Goal: Task Accomplishment & Management: Manage account settings

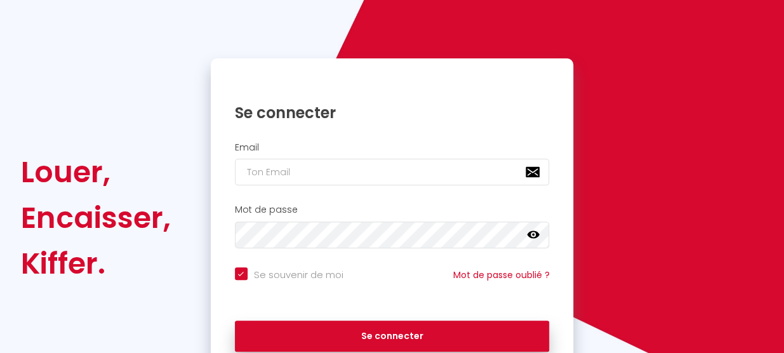
scroll to position [139, 0]
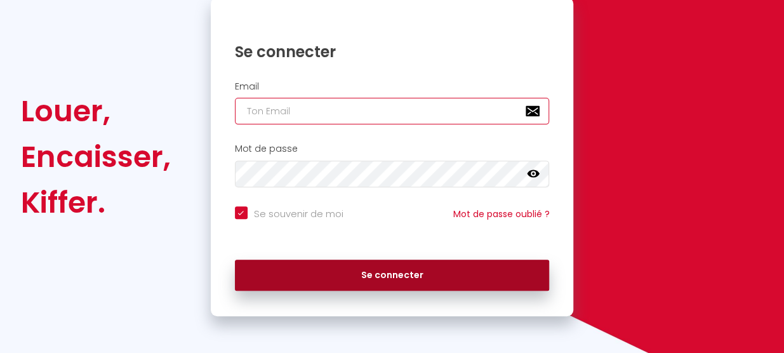
type input "[PERSON_NAME][EMAIL_ADDRESS][DOMAIN_NAME]"
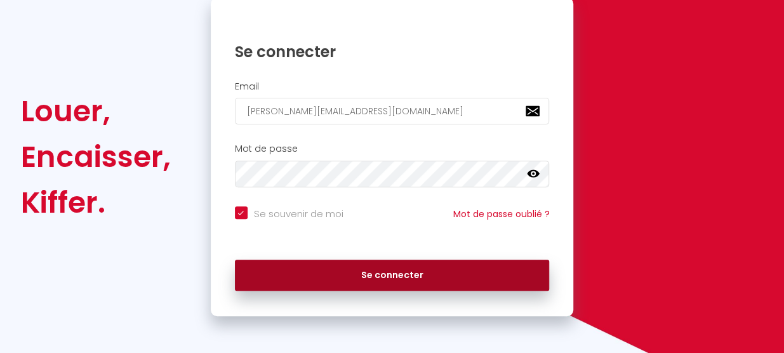
click at [413, 279] on button "Se connecter" at bounding box center [392, 276] width 315 height 32
checkbox input "true"
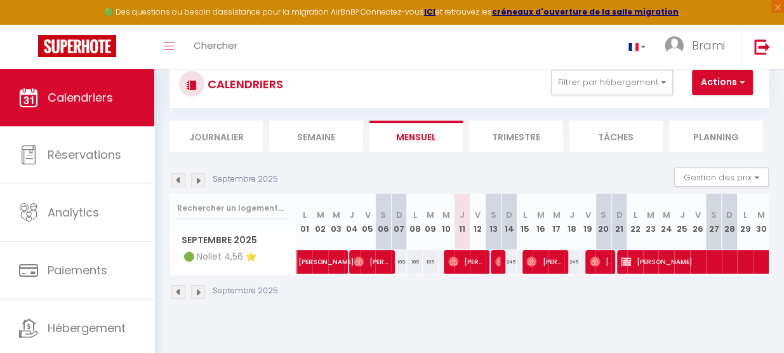
scroll to position [69, 0]
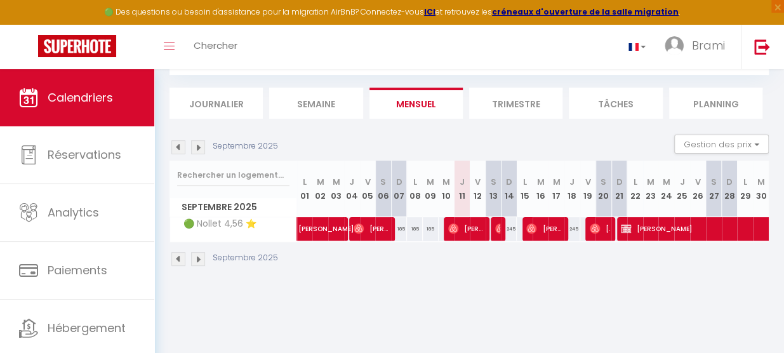
click at [197, 262] on img at bounding box center [198, 259] width 14 height 14
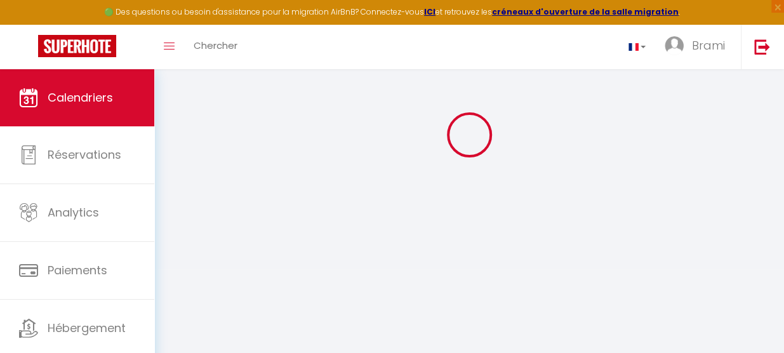
select select
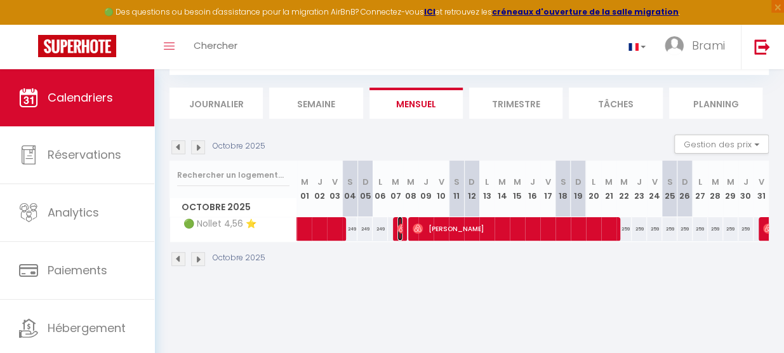
click at [400, 228] on img at bounding box center [403, 229] width 10 height 10
select select "OK"
select select "0"
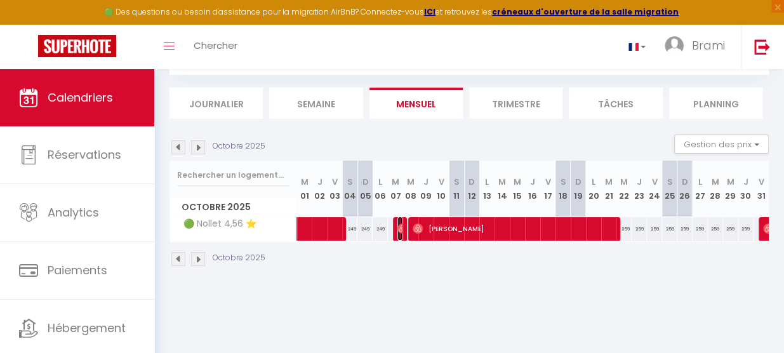
select select "1"
select select
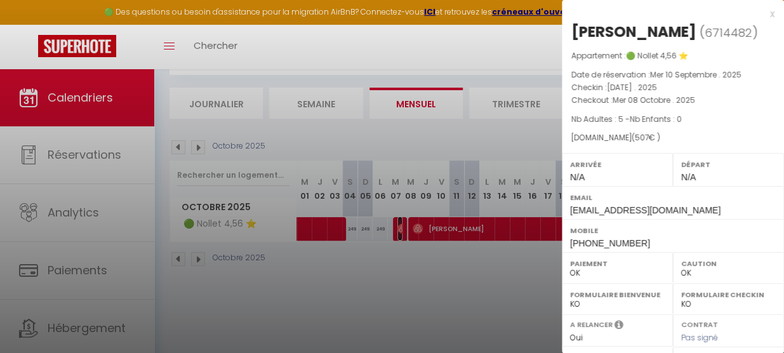
scroll to position [24, 0]
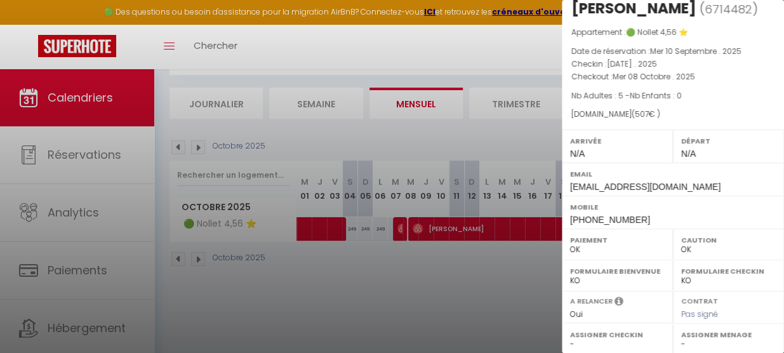
click at [643, 119] on div "[DOMAIN_NAME] ( 507 € )" at bounding box center [673, 115] width 203 height 12
click at [592, 239] on label "Paiement" at bounding box center [617, 240] width 95 height 13
